Goal: Task Accomplishment & Management: Use online tool/utility

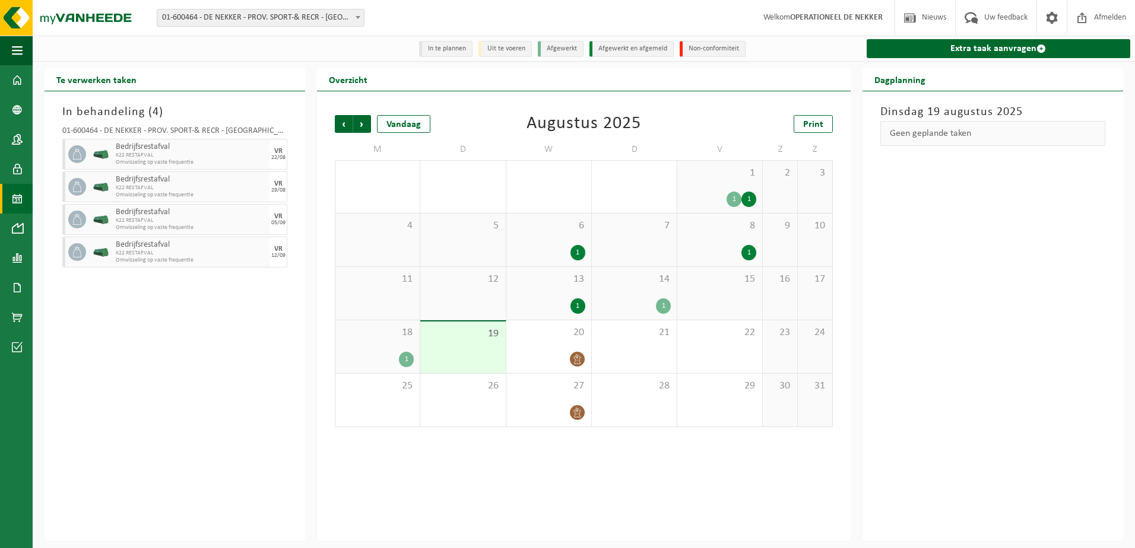
click at [461, 361] on div "19" at bounding box center [462, 348] width 85 height 52
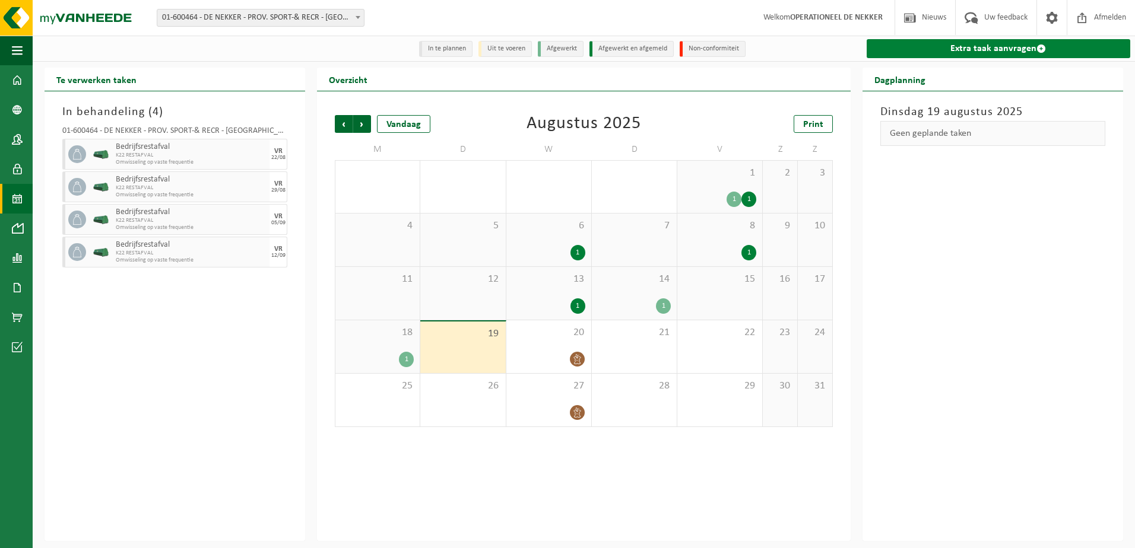
click at [1020, 49] on link "Extra taak aanvragen" at bounding box center [997, 48] width 263 height 19
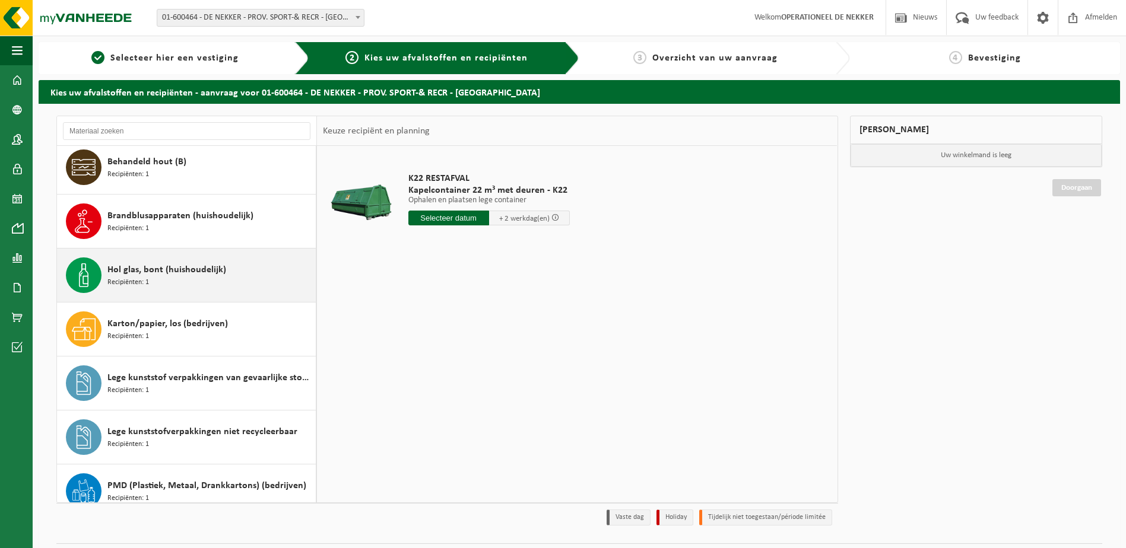
click at [199, 293] on div "Hol glas, bont (huishoudelijk) Recipiënten: 1" at bounding box center [209, 276] width 205 height 36
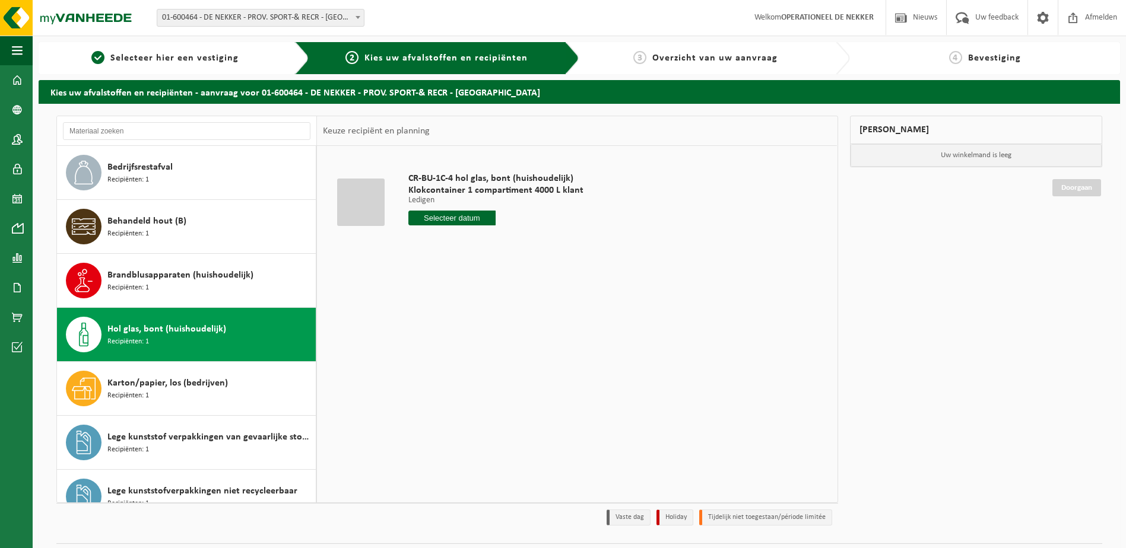
click at [446, 218] on input "text" at bounding box center [452, 218] width 88 height 15
click at [430, 338] on div "28 29 30 31 1 2 3 4 5 6 7 8 9 10 11 12 13 14 15 16 17 18 19 20 21 22 23 24 25 2…" at bounding box center [482, 323] width 146 height 95
click at [453, 361] on div "27" at bounding box center [460, 361] width 21 height 19
type input "Van 2025-08-27"
type input "1"
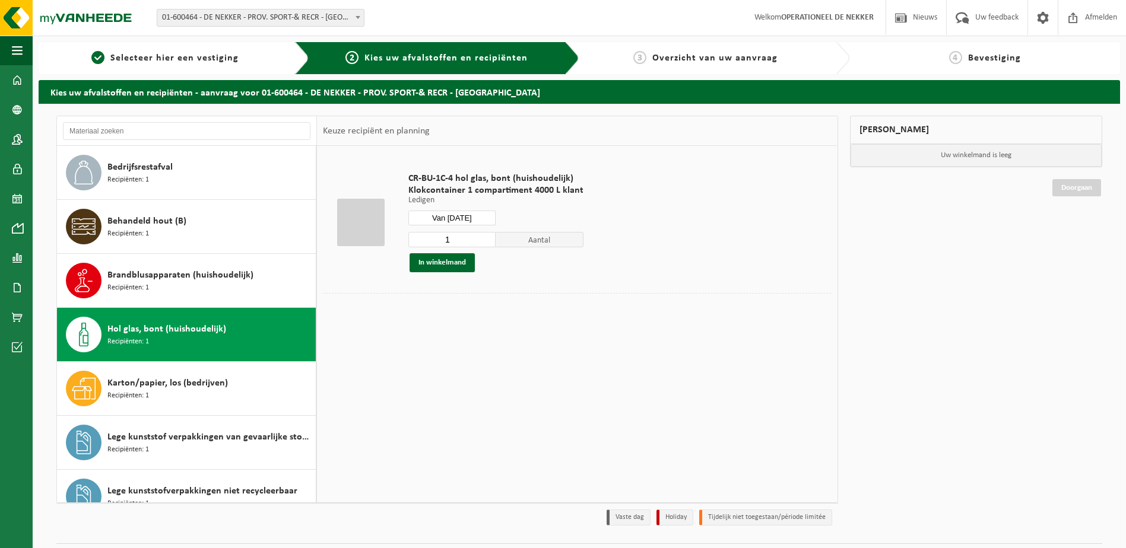
click at [485, 242] on input "1" at bounding box center [452, 239] width 88 height 15
click at [449, 272] on div "CR-BU-1C-4 hol glas, bont (huishoudelijk) Klokcontainer 1 compartiment 4000 L k…" at bounding box center [495, 222] width 187 height 123
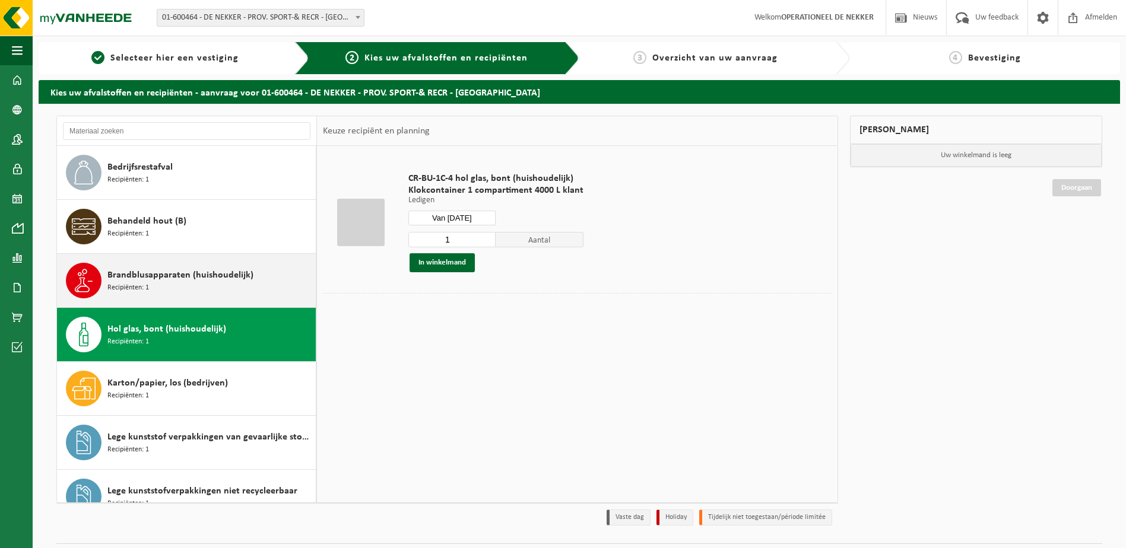
click at [148, 279] on span "Brandblusapparaten (huishoudelijk)" at bounding box center [180, 275] width 146 height 14
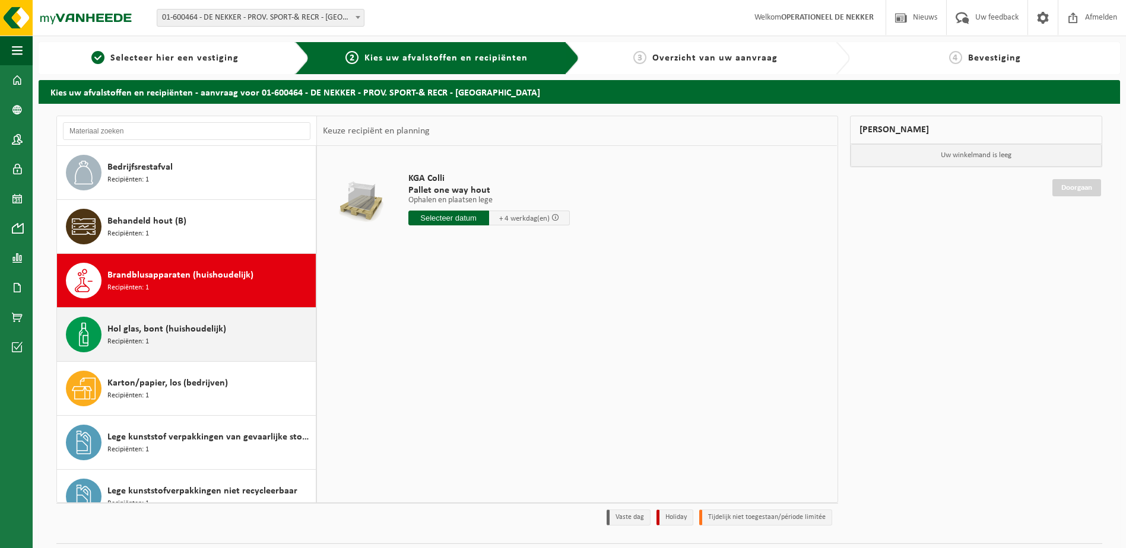
click at [168, 352] on div "Hol glas, bont (huishoudelijk) Recipiënten: 1" at bounding box center [209, 335] width 205 height 36
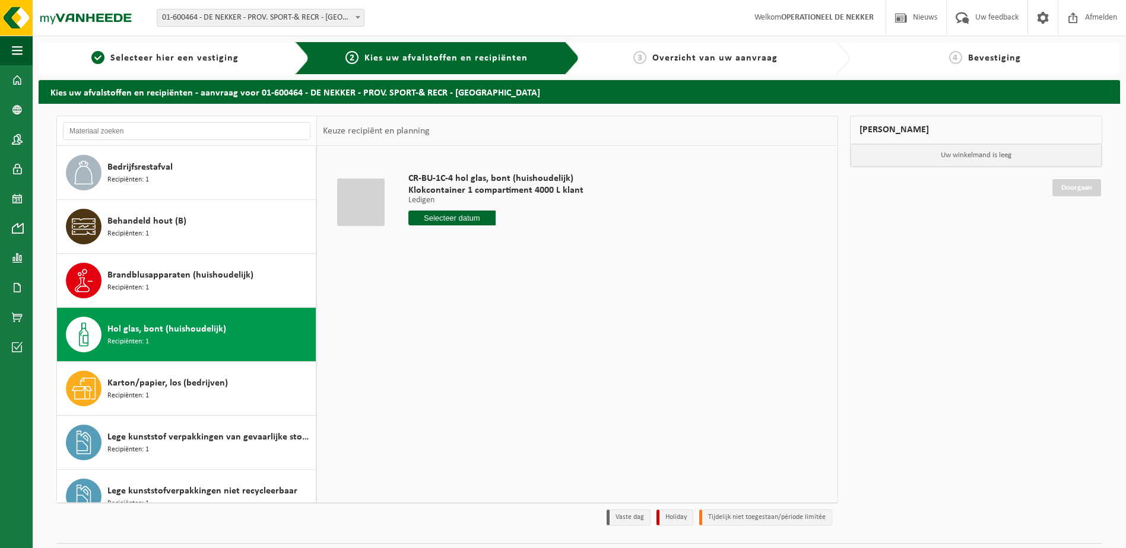
click at [482, 220] on input "text" at bounding box center [452, 218] width 88 height 15
click at [506, 320] on div "28 29 30 31 1 2 3 4 5 6 7 8 9 10 11 12 13 14 15 16 17 18 19 20 21 22 23 24 25 2…" at bounding box center [482, 323] width 146 height 95
click at [465, 361] on div "27" at bounding box center [460, 361] width 21 height 19
type input "Van 2025-08-27"
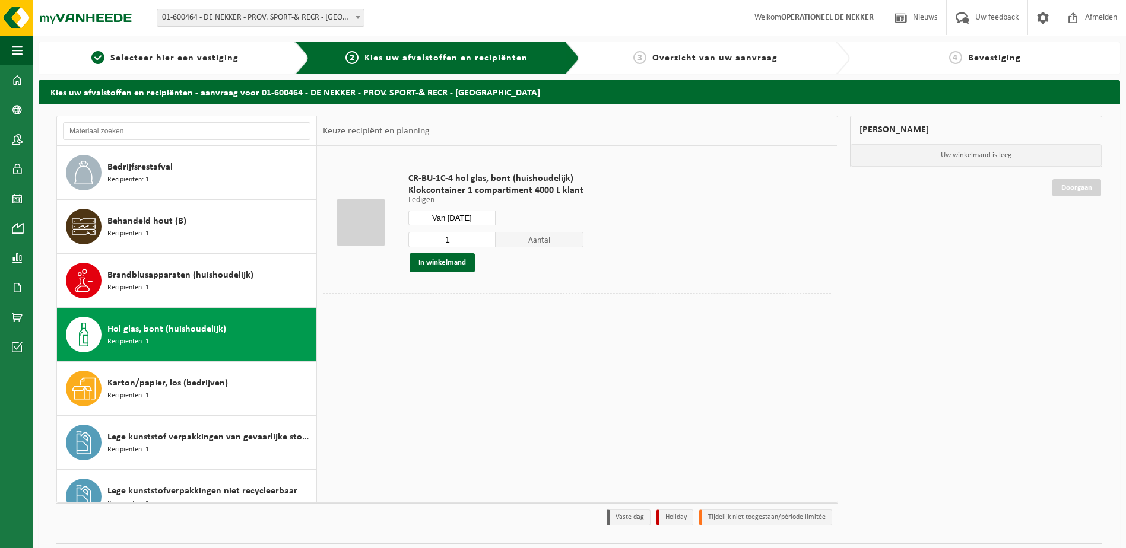
type input "1"
click at [482, 242] on input "1" at bounding box center [452, 239] width 88 height 15
click at [466, 262] on button "In winkelmand" at bounding box center [441, 262] width 65 height 19
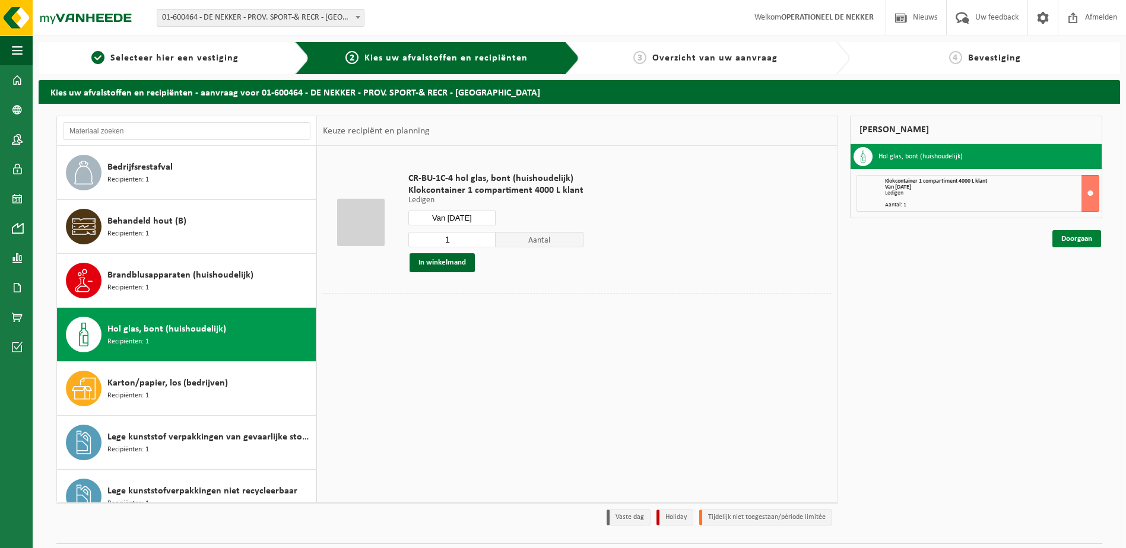
click at [1070, 240] on link "Doorgaan" at bounding box center [1076, 238] width 49 height 17
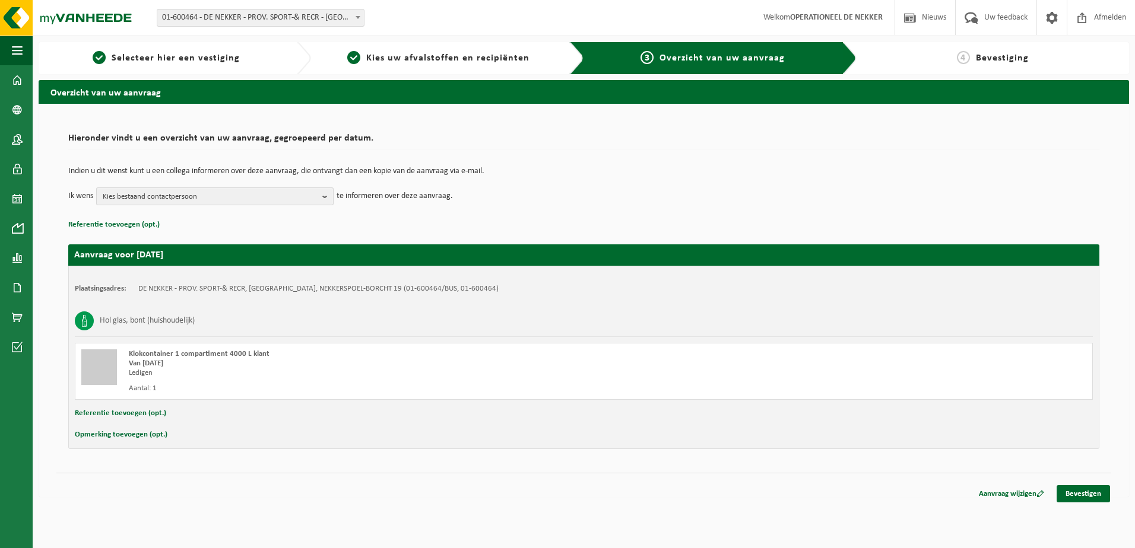
click at [233, 196] on span "Kies bestaand contactpersoon" at bounding box center [210, 197] width 215 height 18
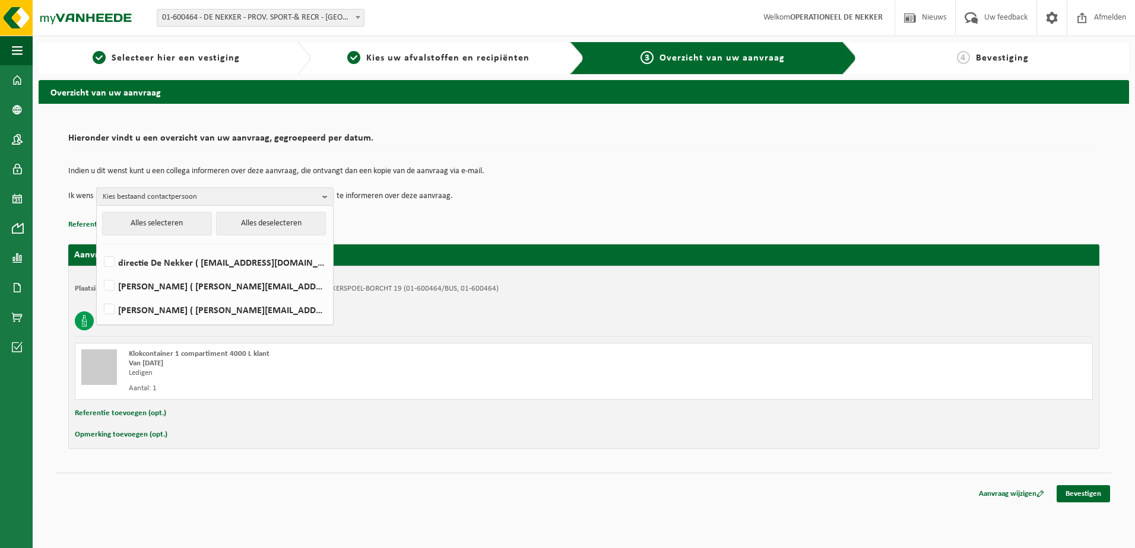
click at [910, 231] on p "Referentie toevoegen (opt.)" at bounding box center [583, 224] width 1031 height 15
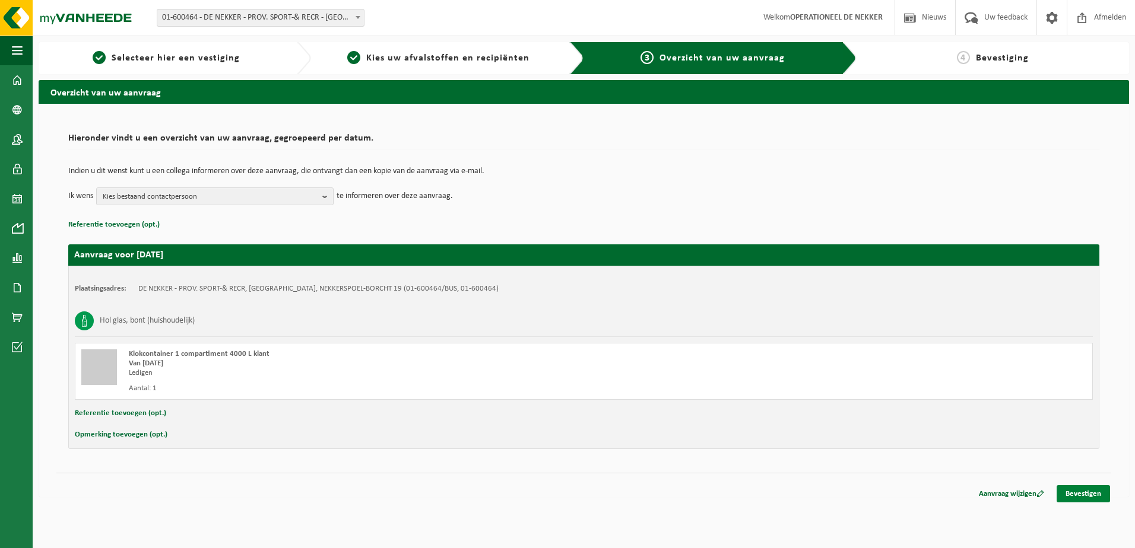
click at [1069, 495] on link "Bevestigen" at bounding box center [1082, 493] width 53 height 17
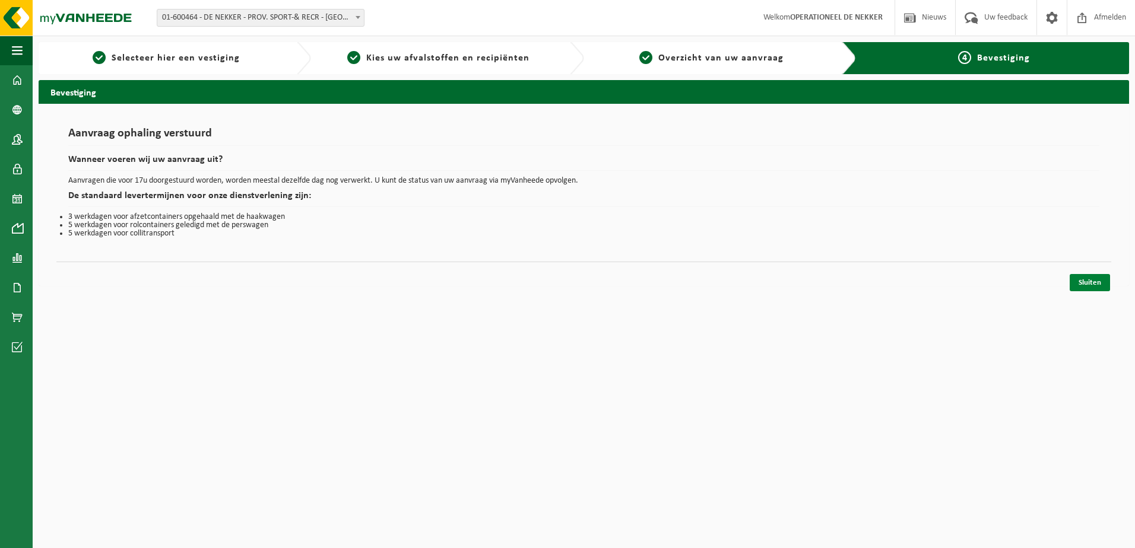
click at [1082, 283] on link "Sluiten" at bounding box center [1089, 282] width 40 height 17
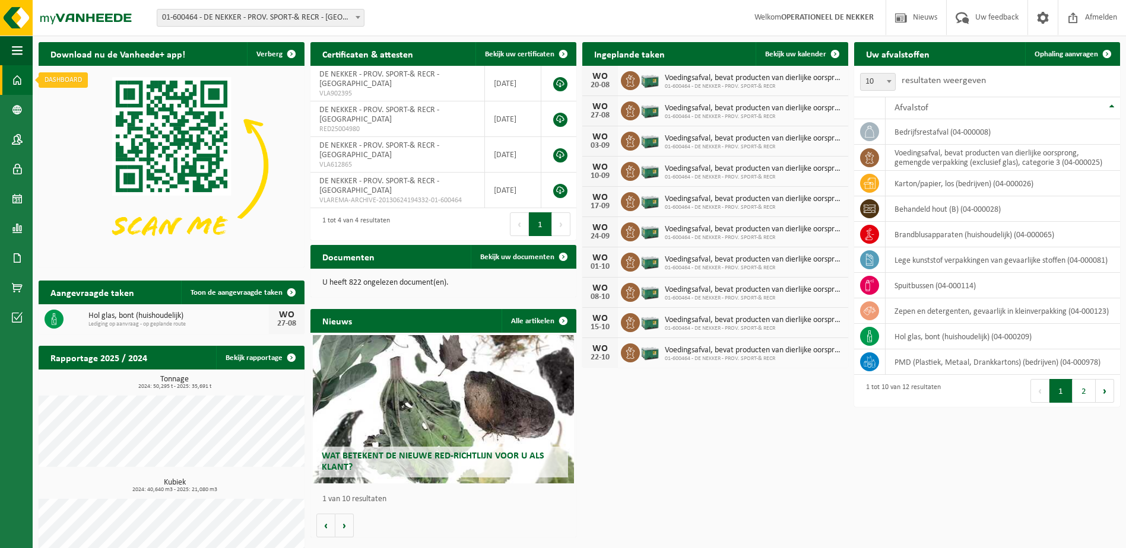
click at [4, 78] on link "Dashboard" at bounding box center [16, 80] width 33 height 30
click at [21, 74] on span at bounding box center [17, 80] width 11 height 30
click at [22, 80] on span at bounding box center [17, 80] width 11 height 30
click at [75, 9] on img at bounding box center [71, 18] width 142 height 36
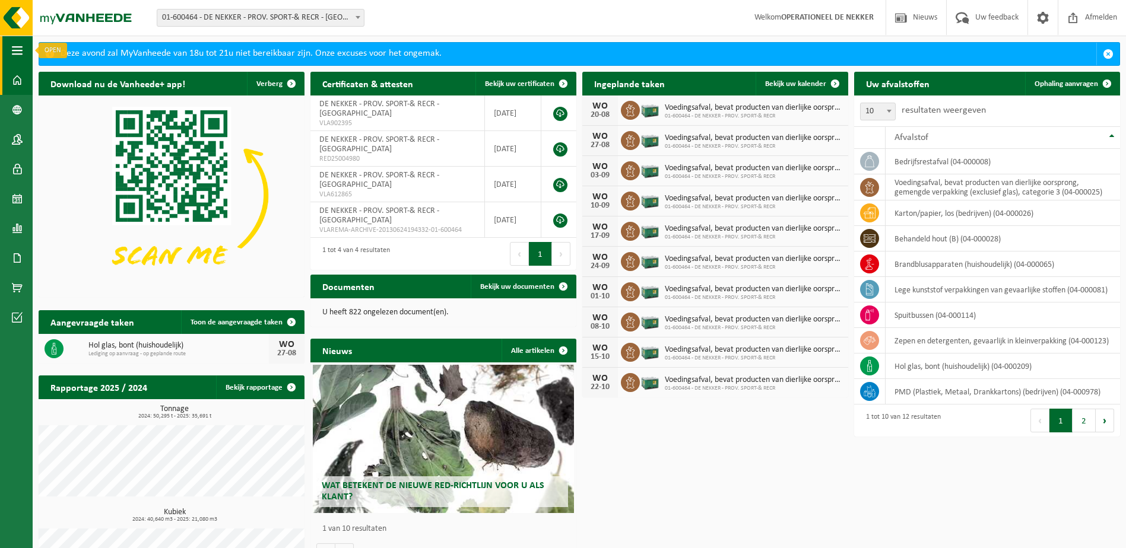
click at [19, 47] on span "button" at bounding box center [17, 51] width 11 height 30
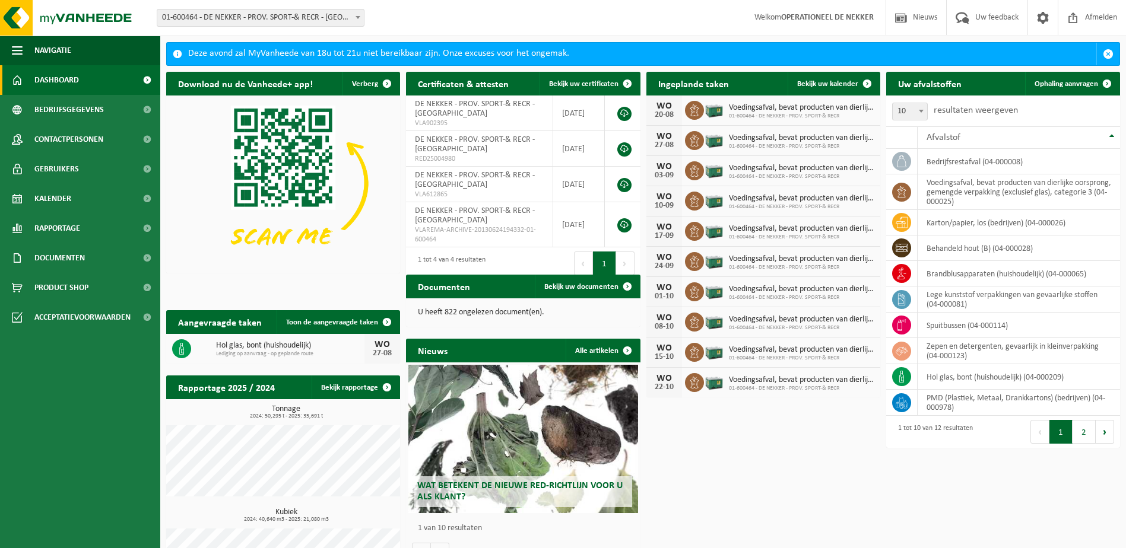
click at [80, 84] on link "Dashboard" at bounding box center [80, 80] width 160 height 30
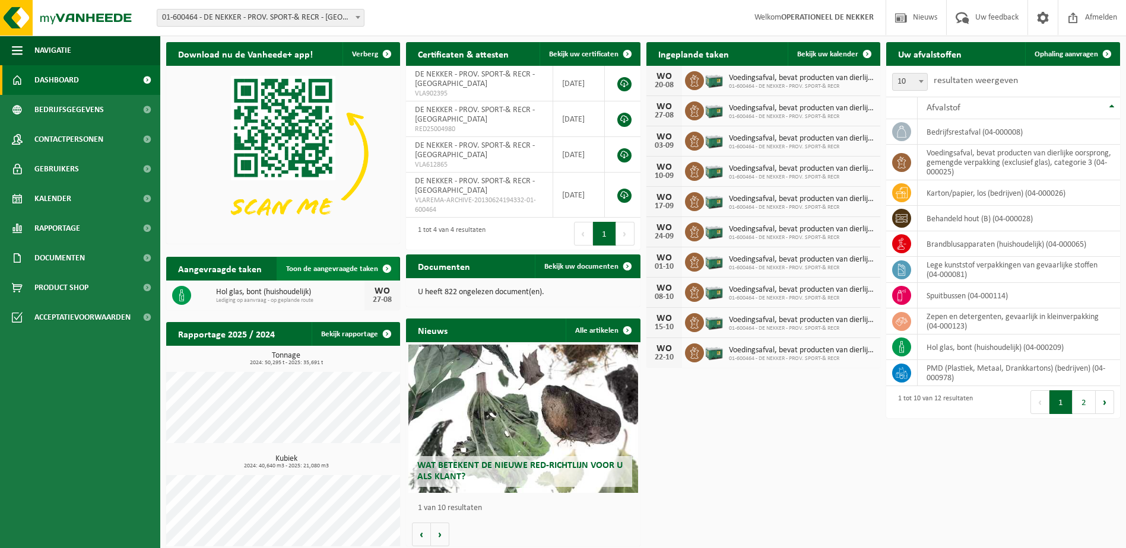
click at [367, 265] on span "Toon de aangevraagde taken" at bounding box center [332, 269] width 92 height 8
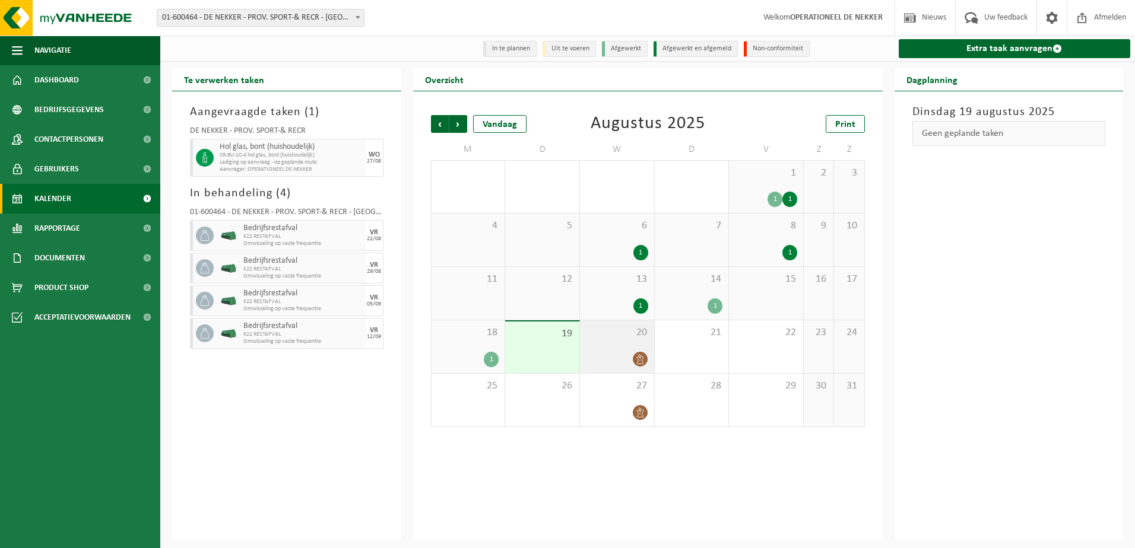
click at [619, 356] on div at bounding box center [617, 359] width 62 height 16
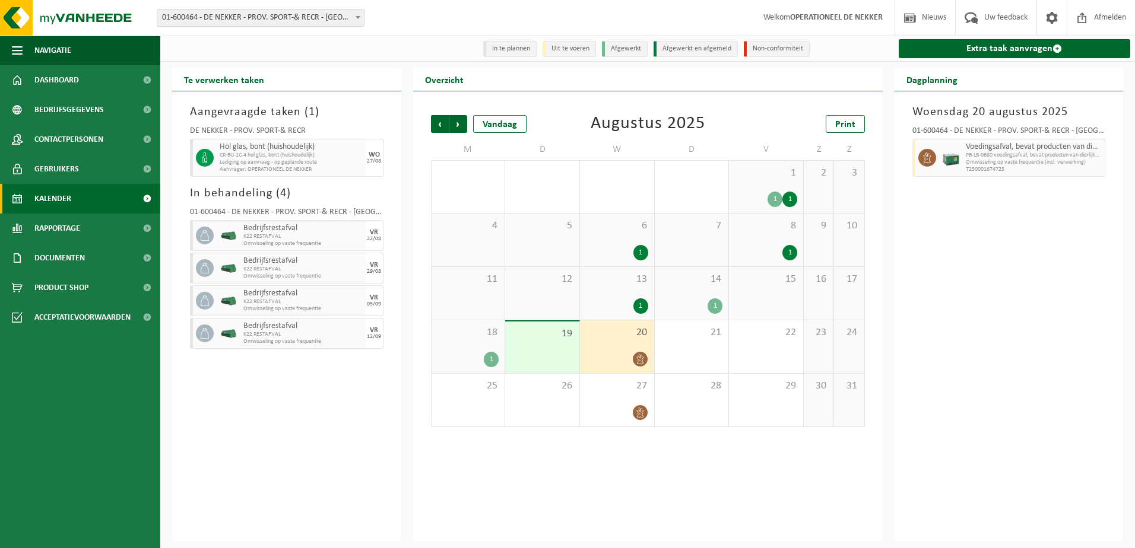
click at [694, 284] on span "14" at bounding box center [691, 279] width 62 height 13
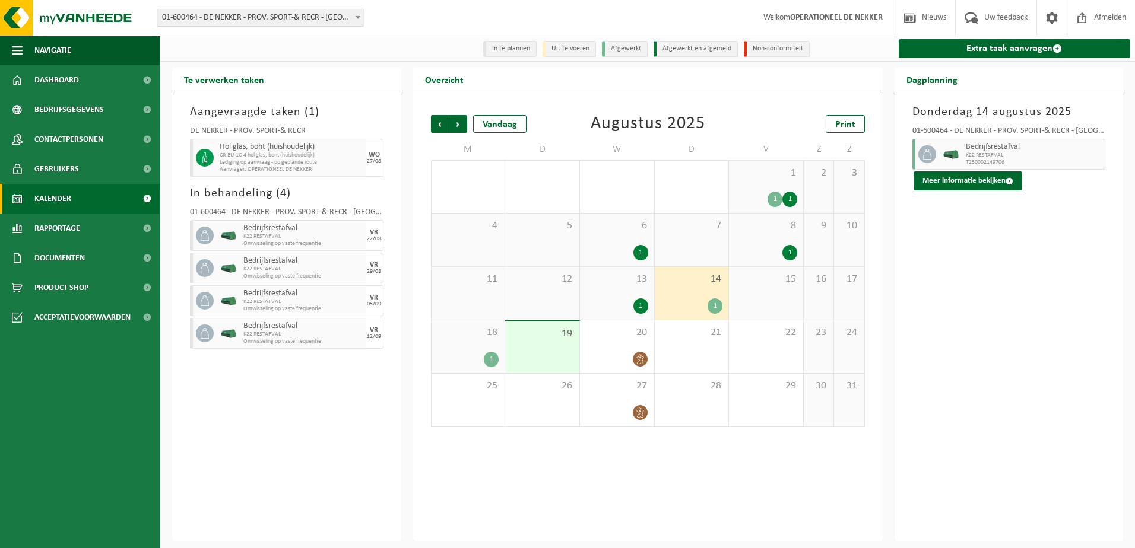
click at [487, 341] on div "18 1" at bounding box center [468, 346] width 74 height 53
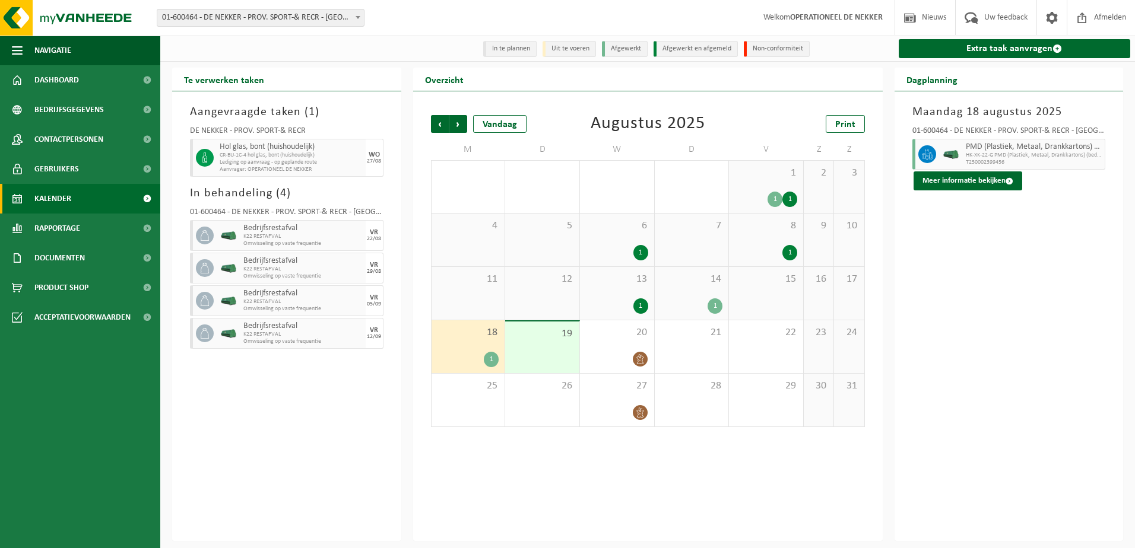
click at [559, 351] on div "19" at bounding box center [542, 348] width 74 height 52
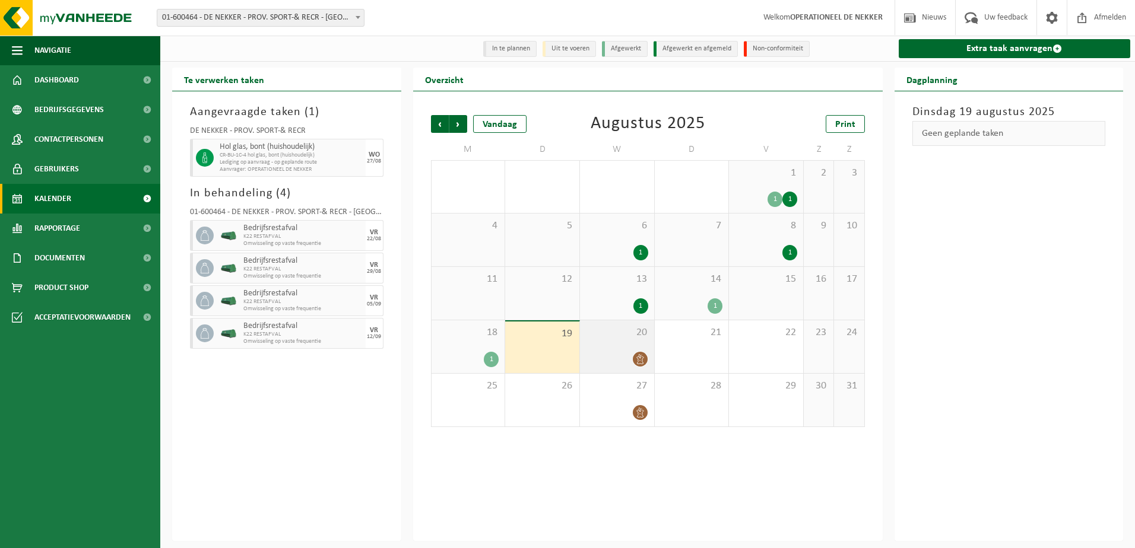
click at [630, 355] on div at bounding box center [617, 359] width 62 height 16
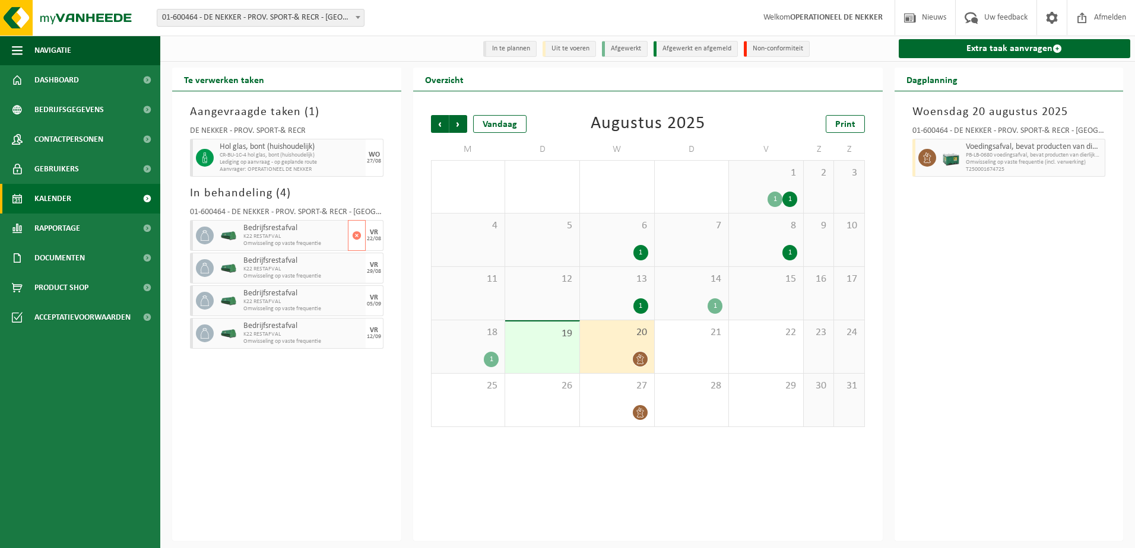
click at [247, 236] on span "K22 RESTAFVAL" at bounding box center [293, 236] width 101 height 7
click at [600, 346] on div "20" at bounding box center [617, 346] width 74 height 53
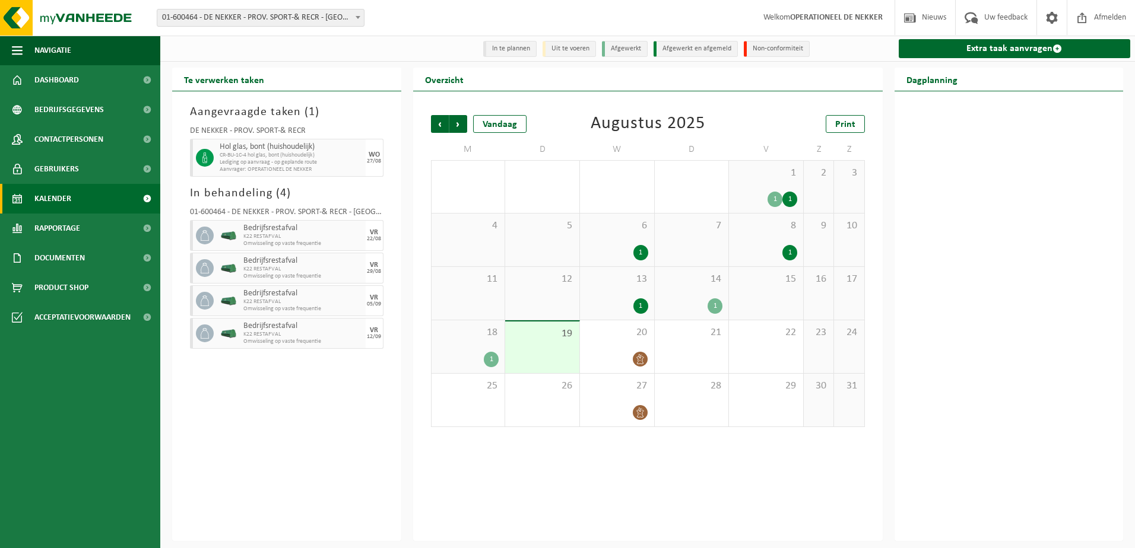
click at [567, 349] on div "19" at bounding box center [542, 348] width 74 height 52
click at [607, 346] on div "20" at bounding box center [617, 346] width 74 height 53
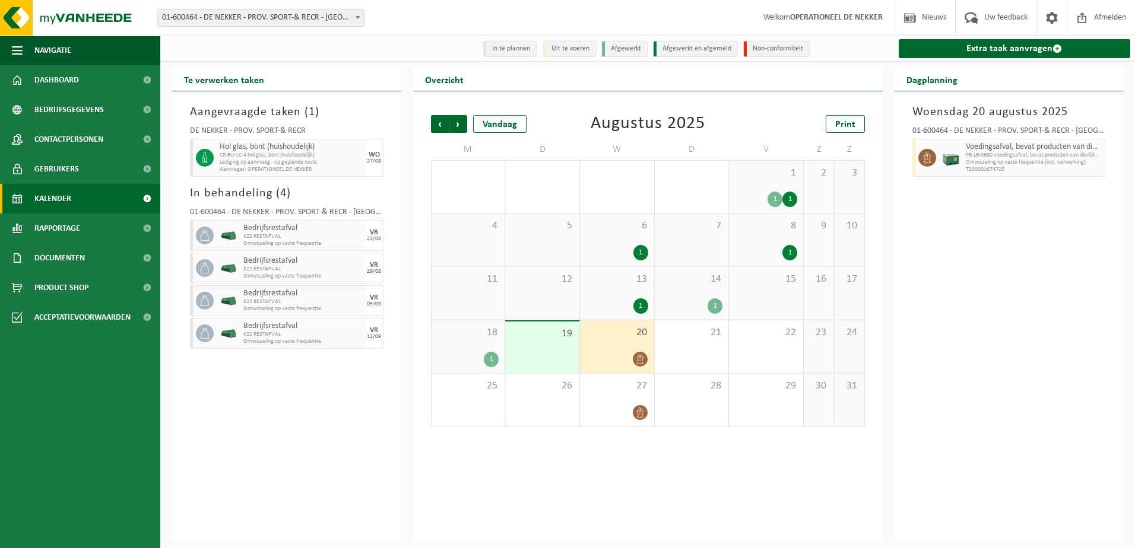
click at [625, 291] on div "13 1" at bounding box center [617, 293] width 74 height 53
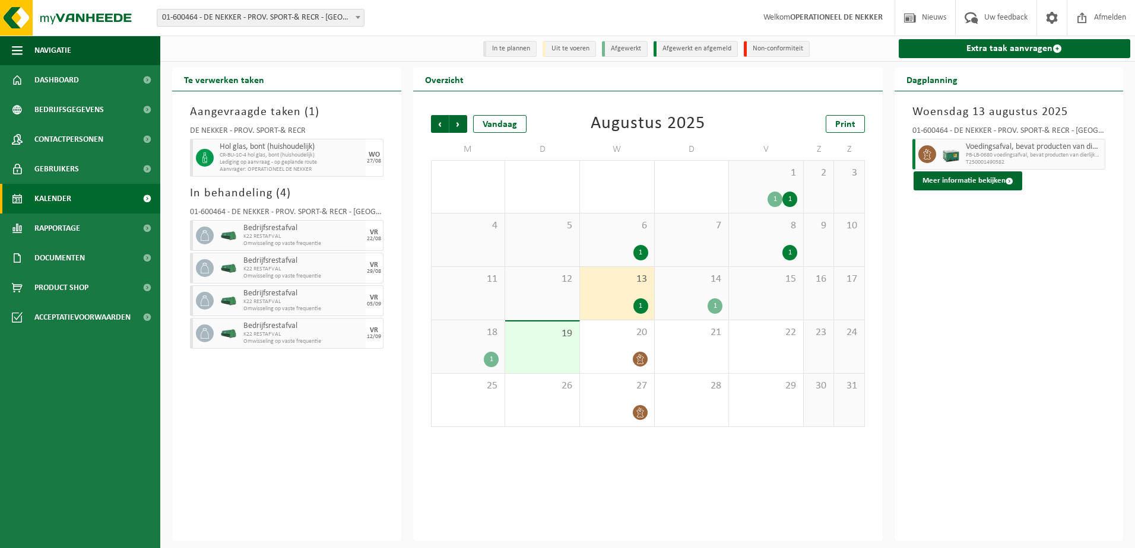
click at [618, 263] on div "6 1" at bounding box center [617, 240] width 74 height 53
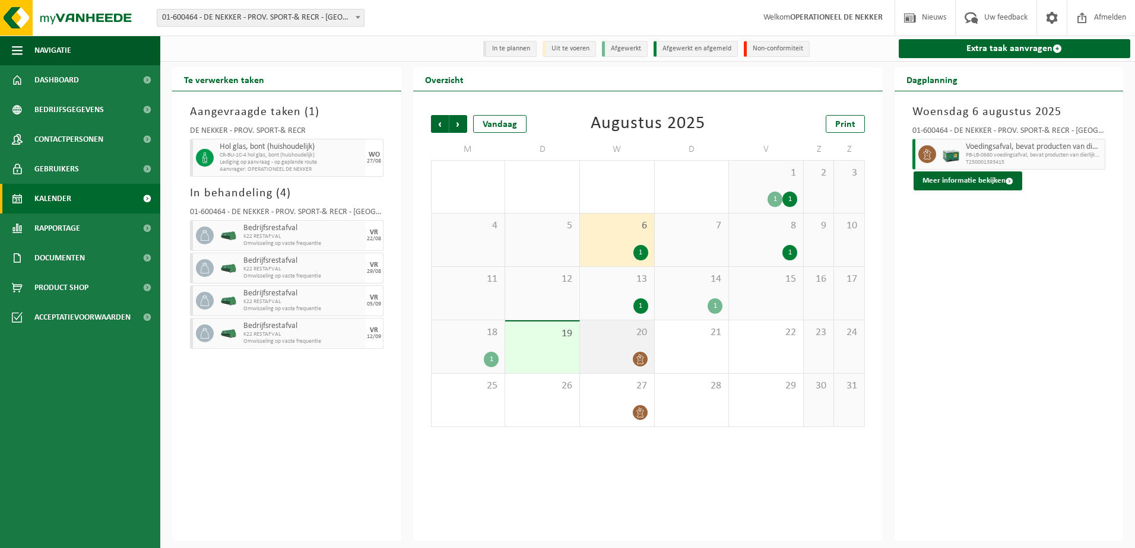
click at [614, 342] on div "20" at bounding box center [617, 346] width 74 height 53
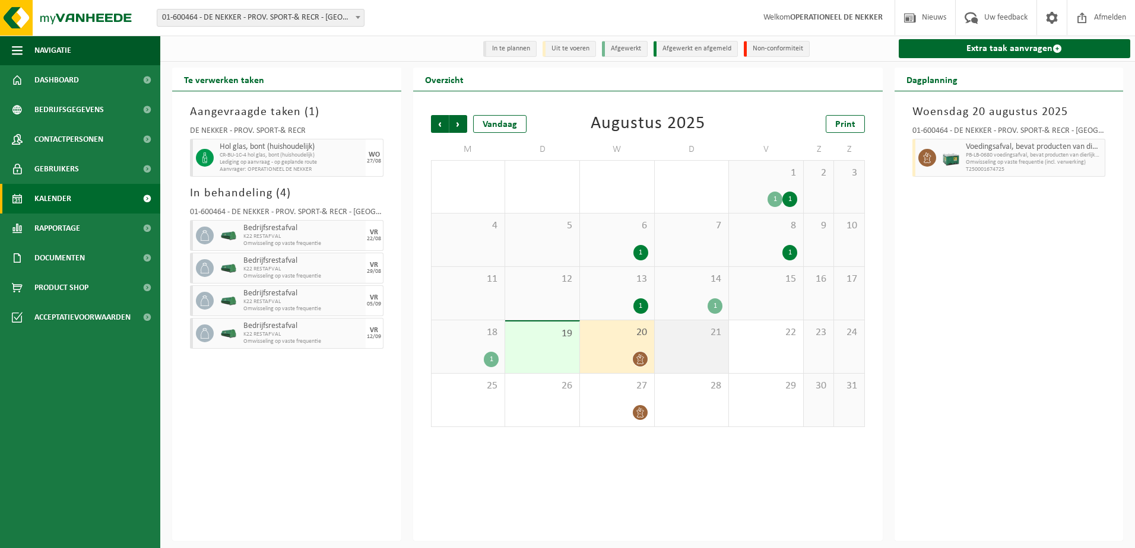
click at [701, 353] on div "21" at bounding box center [691, 346] width 74 height 53
click at [646, 352] on div at bounding box center [617, 359] width 62 height 16
click at [619, 347] on div "20" at bounding box center [617, 346] width 74 height 53
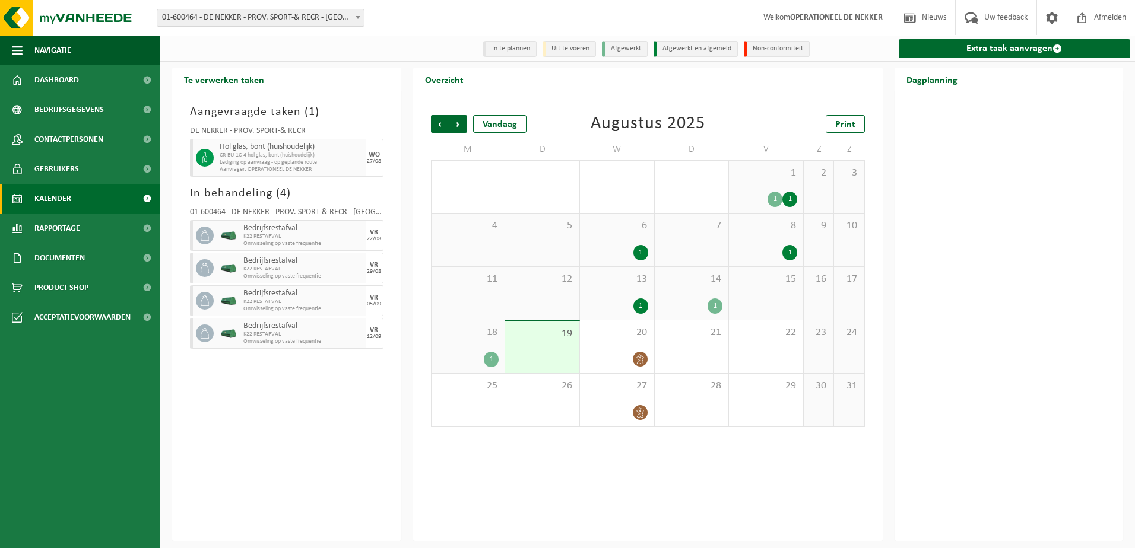
click at [557, 348] on div "19" at bounding box center [542, 348] width 74 height 52
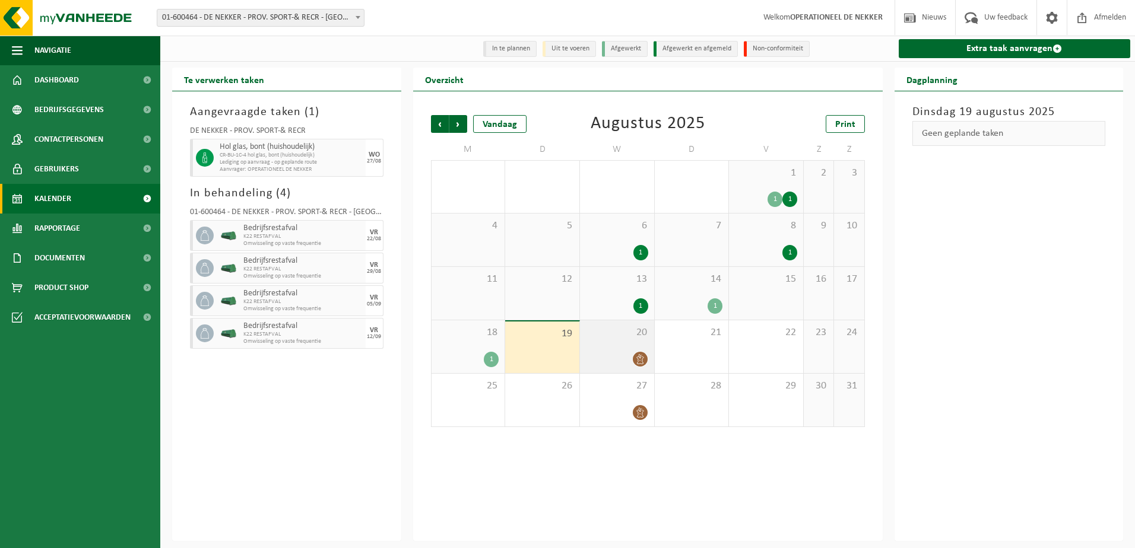
click at [614, 343] on div "20" at bounding box center [617, 346] width 74 height 53
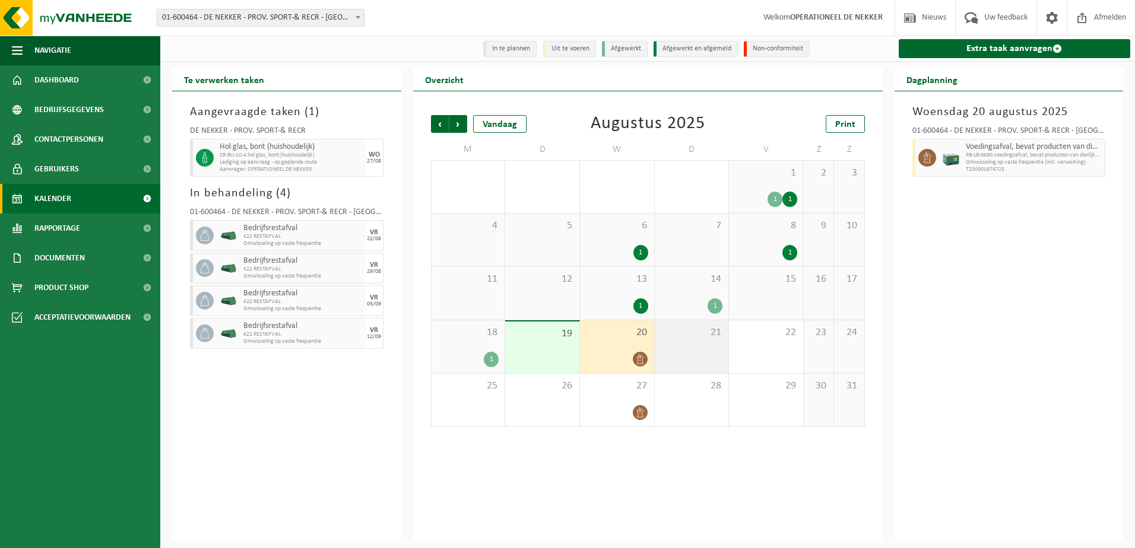
click at [689, 344] on div "21" at bounding box center [691, 346] width 74 height 53
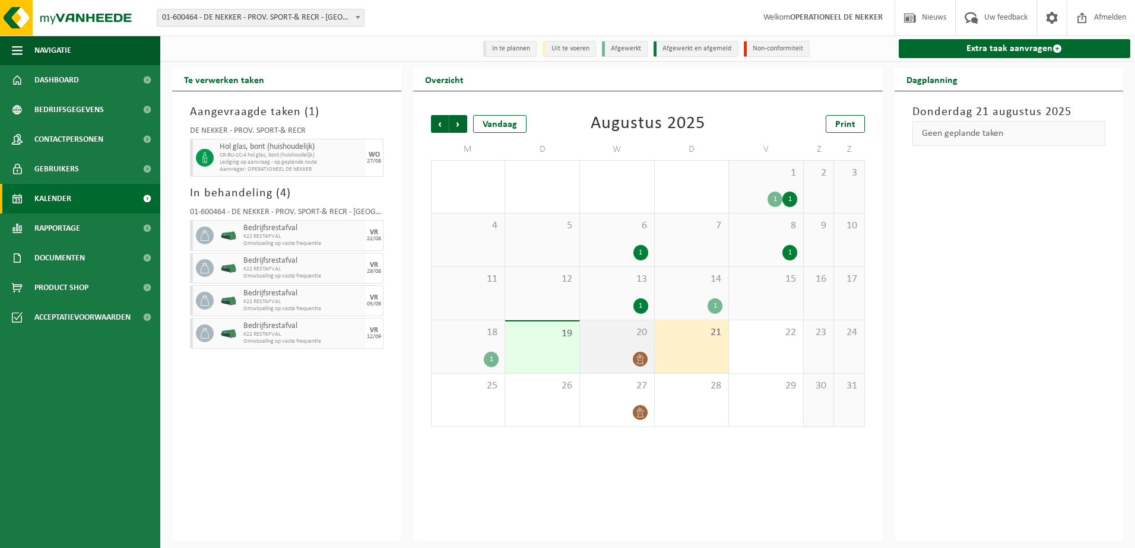
click at [609, 362] on div at bounding box center [617, 359] width 62 height 16
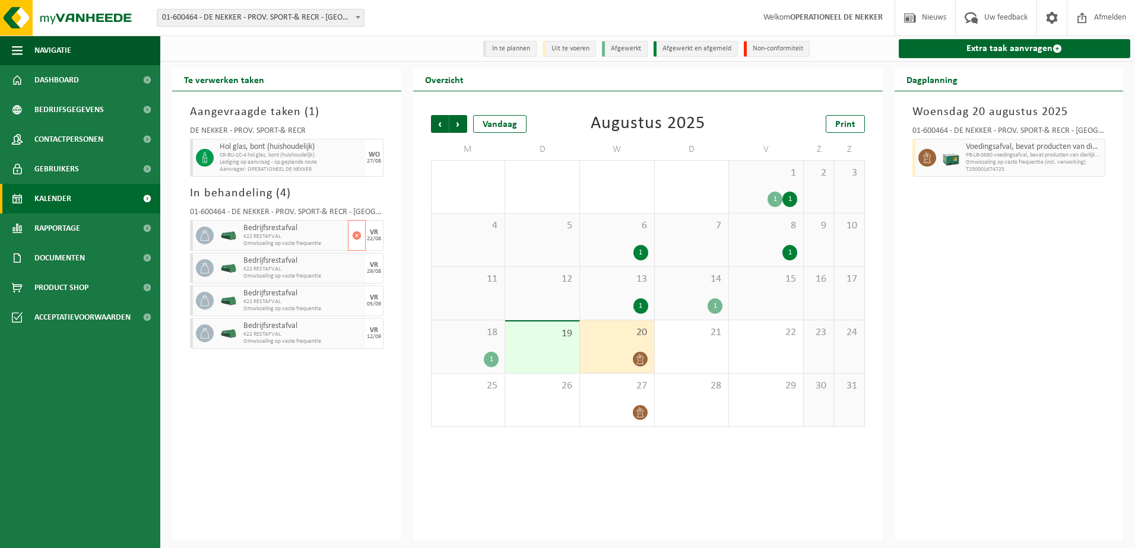
click at [258, 238] on span "K22 RESTAFVAL" at bounding box center [293, 236] width 101 height 7
click at [975, 415] on div "Woensdag 20 augustus 2025 01-600464 - DE NEKKER - PROV. SPORT-& RECR - MECHELEN…" at bounding box center [1008, 316] width 229 height 450
click at [315, 95] on div "Aangevraagde taken ( 1 ) DE NEKKER - PROV. SPORT-& RECR Hol glas, bont (huishou…" at bounding box center [286, 316] width 229 height 450
